Goal: Transaction & Acquisition: Obtain resource

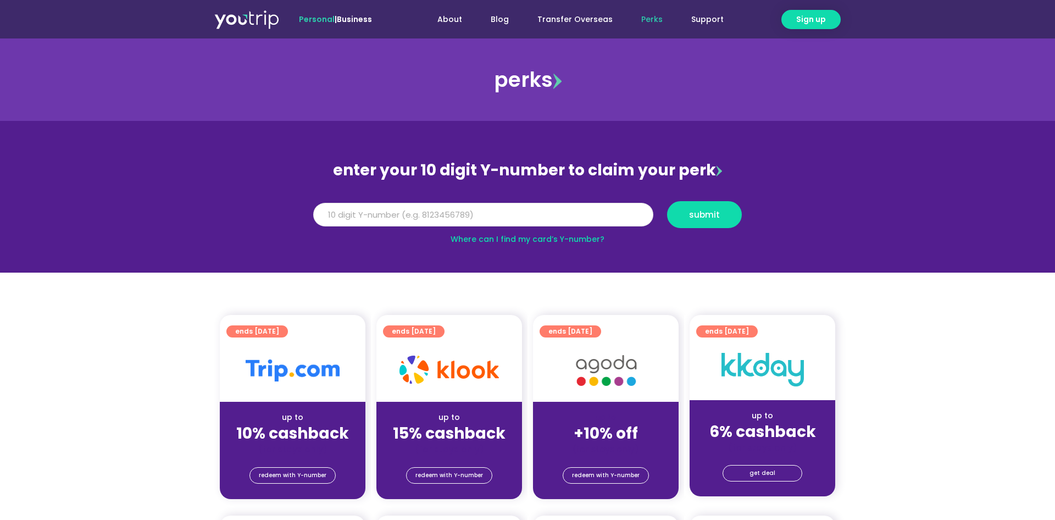
click at [563, 214] on input "Y Number" at bounding box center [483, 215] width 340 height 24
click at [698, 219] on span "submit" at bounding box center [704, 215] width 31 height 8
type input "8132674561"
click at [667, 201] on button "submit" at bounding box center [704, 214] width 75 height 27
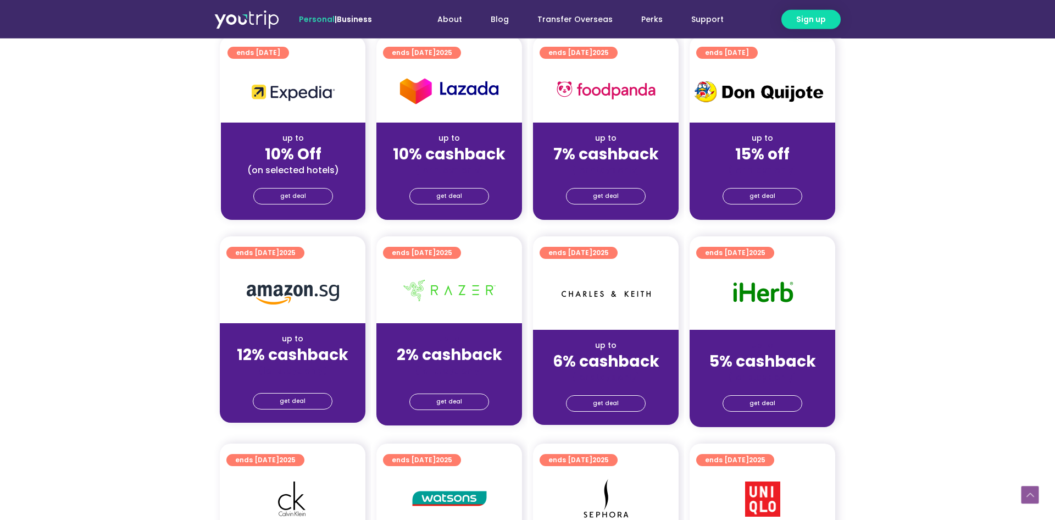
scroll to position [505, 0]
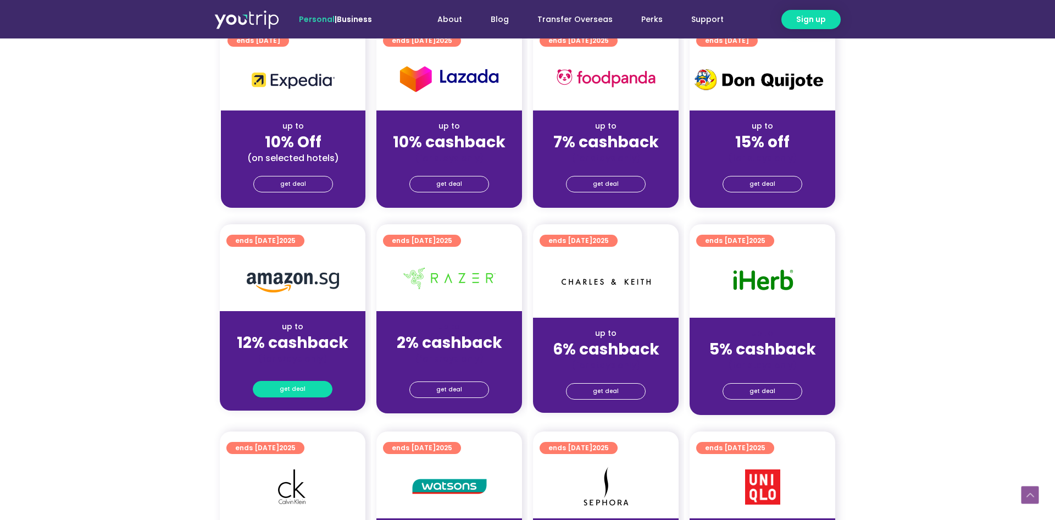
click at [296, 391] on span "get deal" at bounding box center [293, 388] width 26 height 15
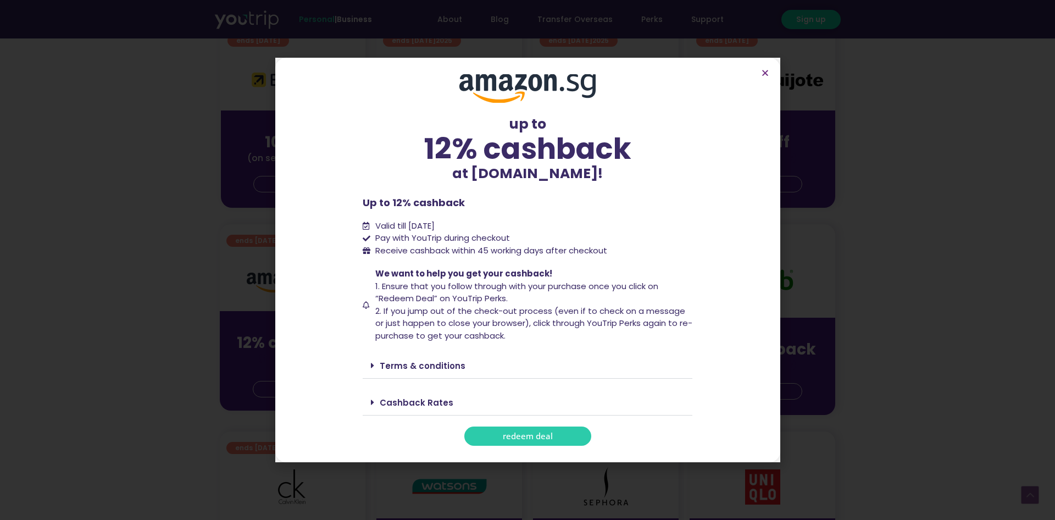
click at [514, 436] on span "redeem deal" at bounding box center [528, 436] width 50 height 8
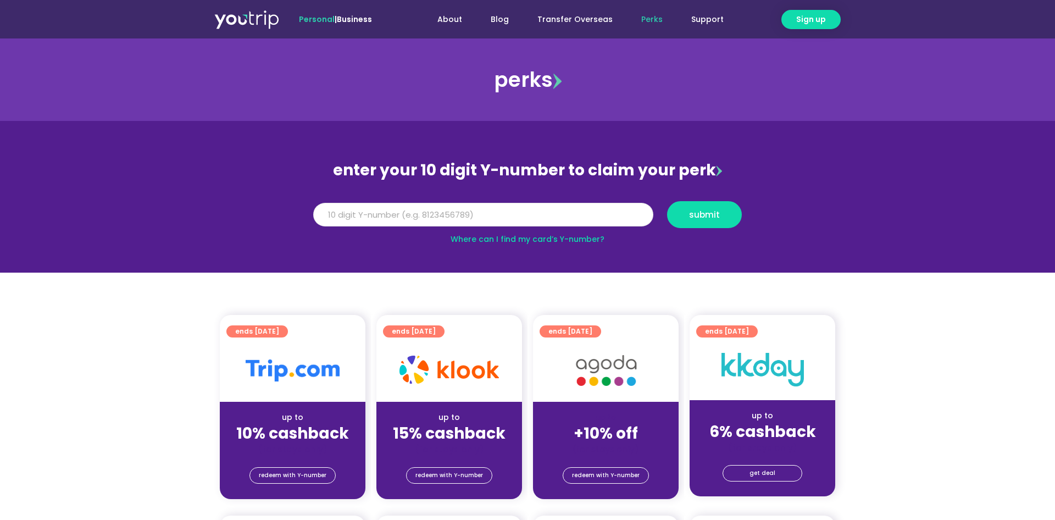
click at [458, 217] on input "Y Number" at bounding box center [483, 215] width 340 height 24
type input "8132674561"
click at [667, 201] on button "submit" at bounding box center [704, 214] width 75 height 27
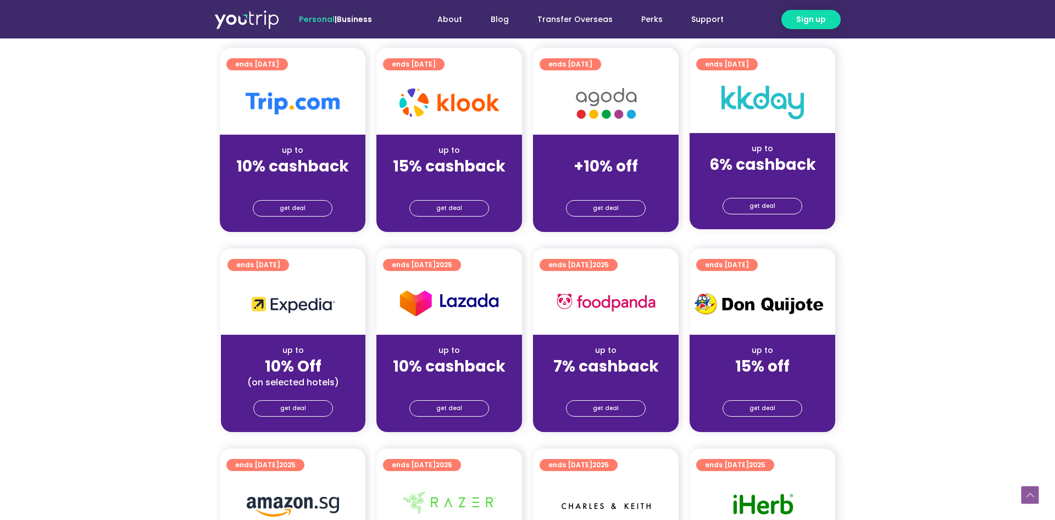
scroll to position [561, 0]
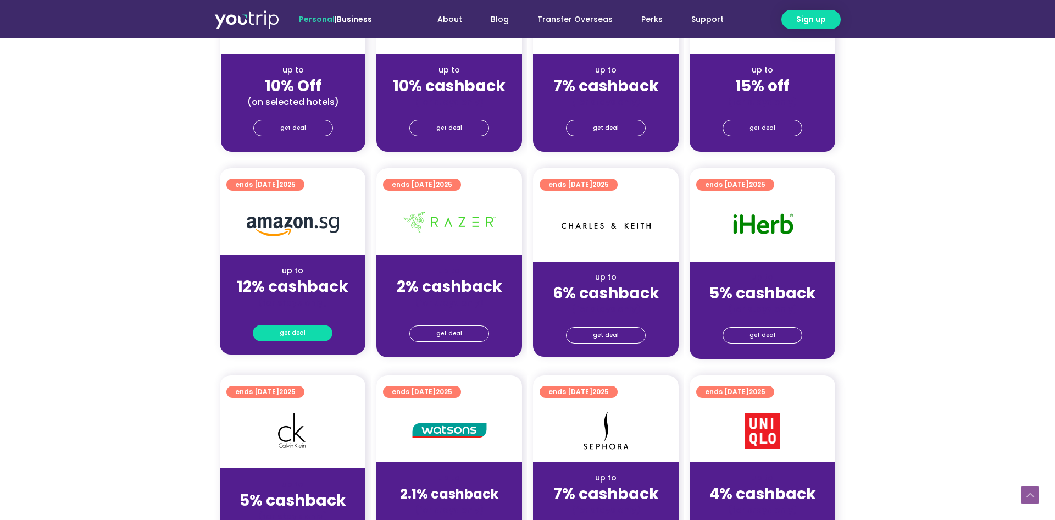
click at [280, 334] on link "get deal" at bounding box center [293, 333] width 80 height 16
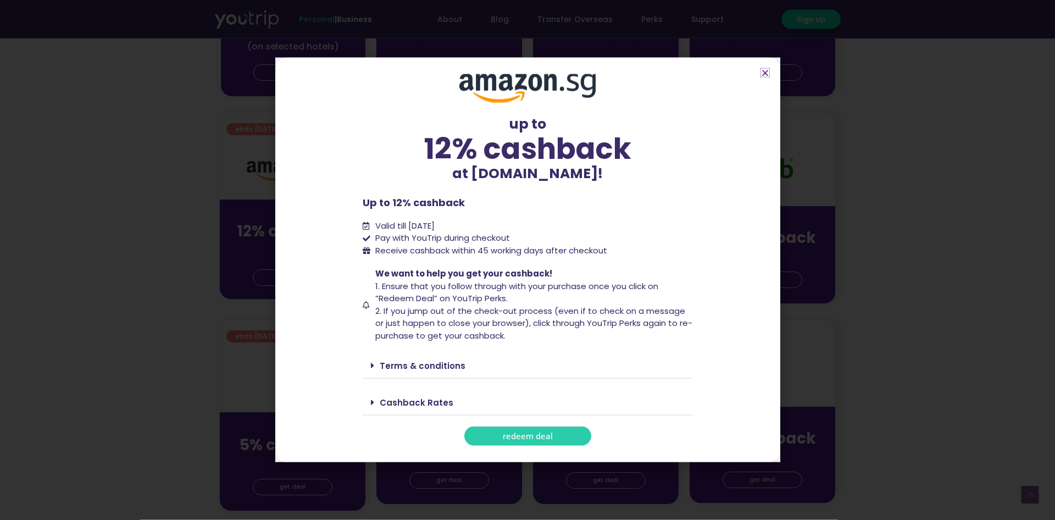
scroll to position [617, 0]
click at [531, 434] on span "redeem deal" at bounding box center [528, 436] width 50 height 8
